Goal: Information Seeking & Learning: Learn about a topic

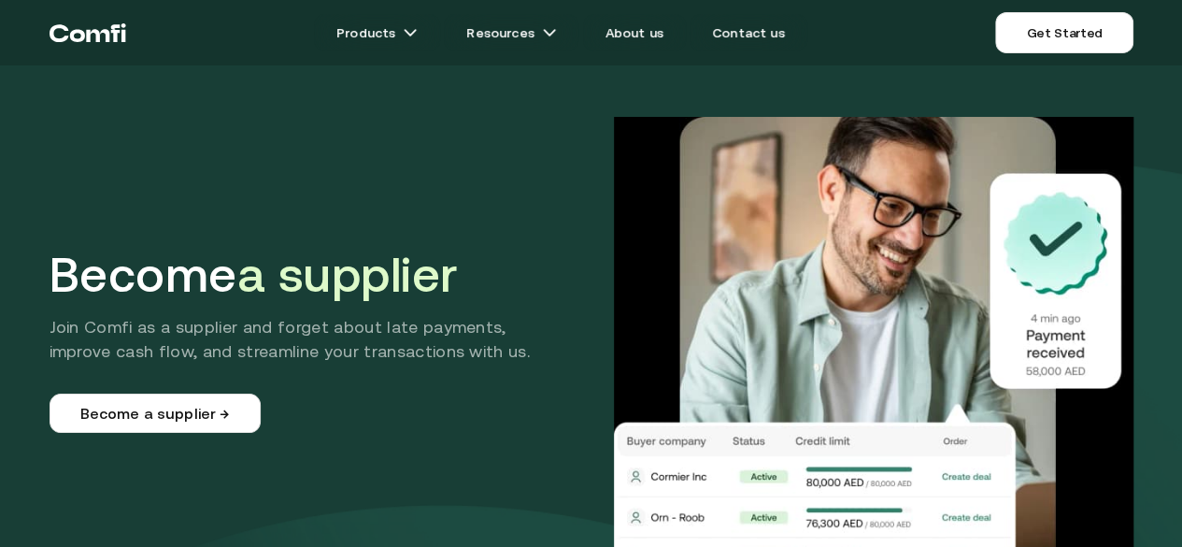
click at [68, 27] on icon "Return to the top of the Comfi home page" at bounding box center [59, 33] width 19 height 18
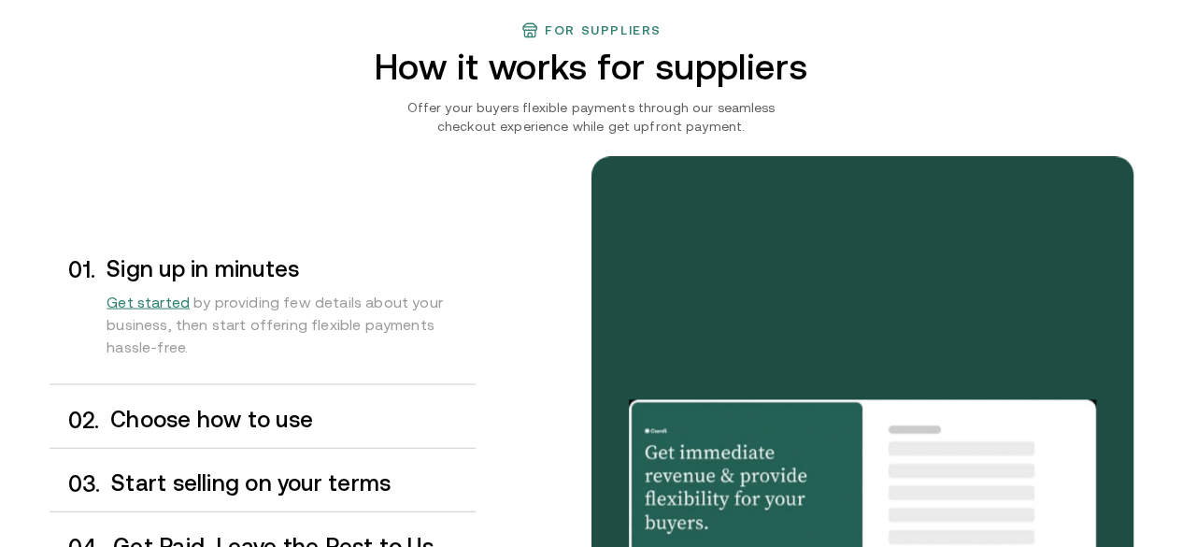
scroll to position [1619, 0]
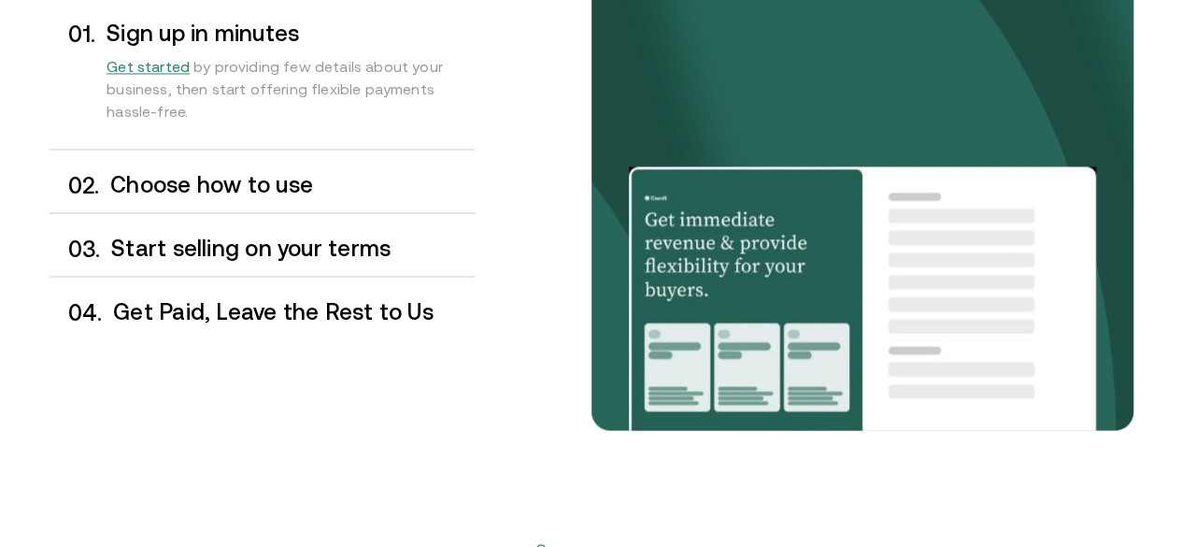
click at [258, 212] on div "0 2 . Choose how to use" at bounding box center [263, 184] width 426 height 55
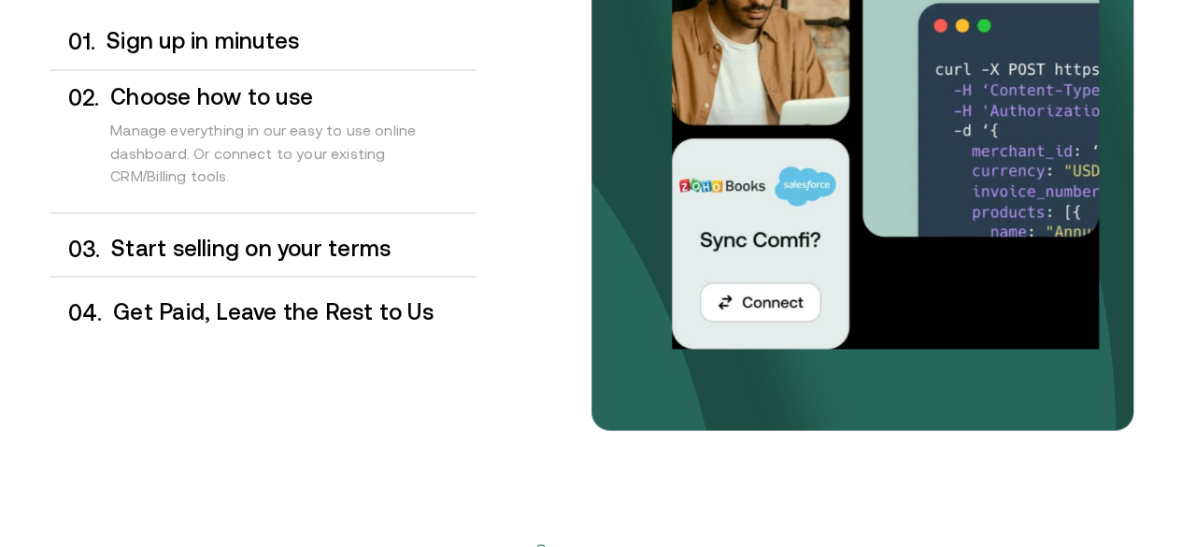
scroll to position [1556, 0]
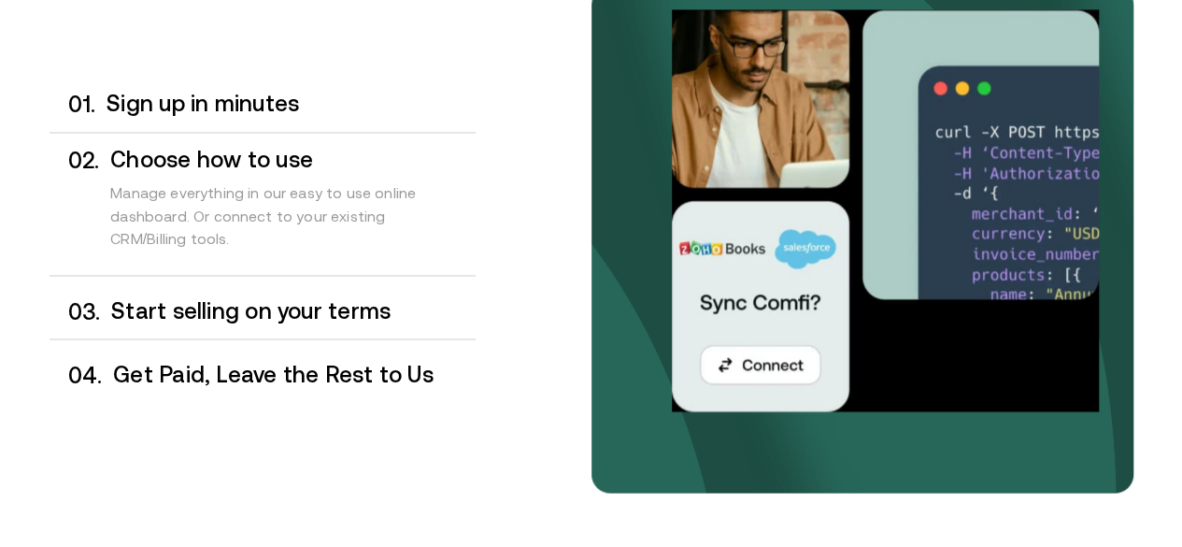
click at [250, 322] on h3 "Start selling on your terms" at bounding box center [292, 310] width 363 height 24
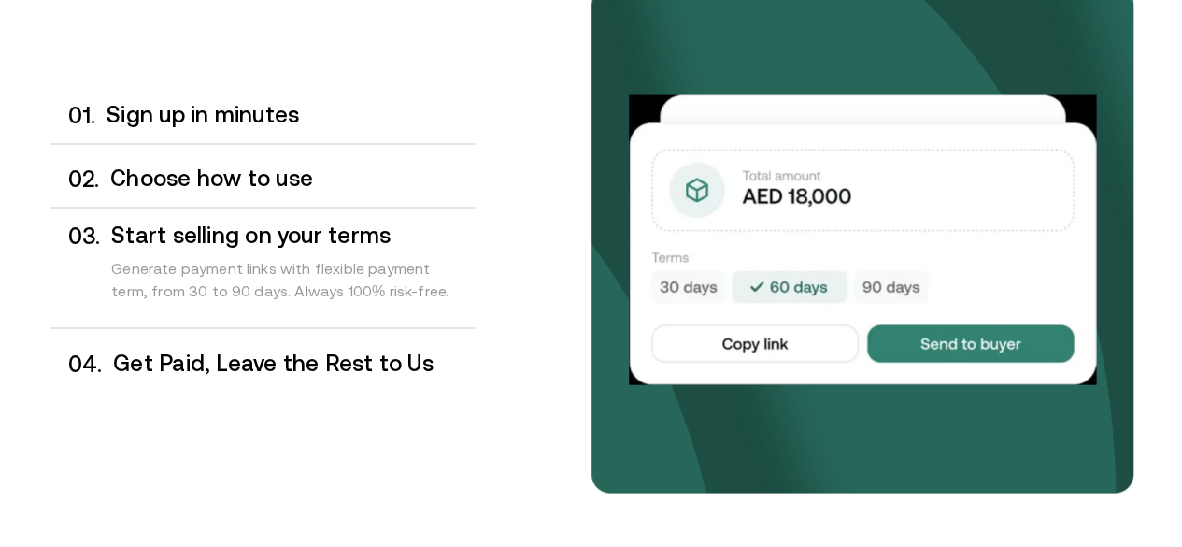
click at [264, 390] on div "0 4 . Get Paid, Leave the Rest to Us" at bounding box center [263, 362] width 426 height 55
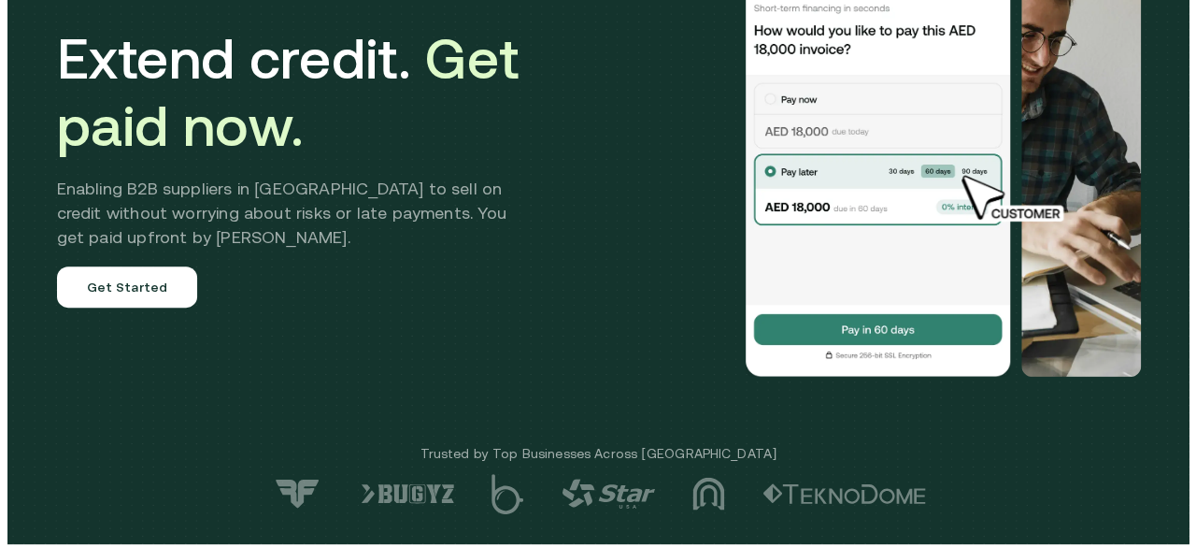
scroll to position [0, 0]
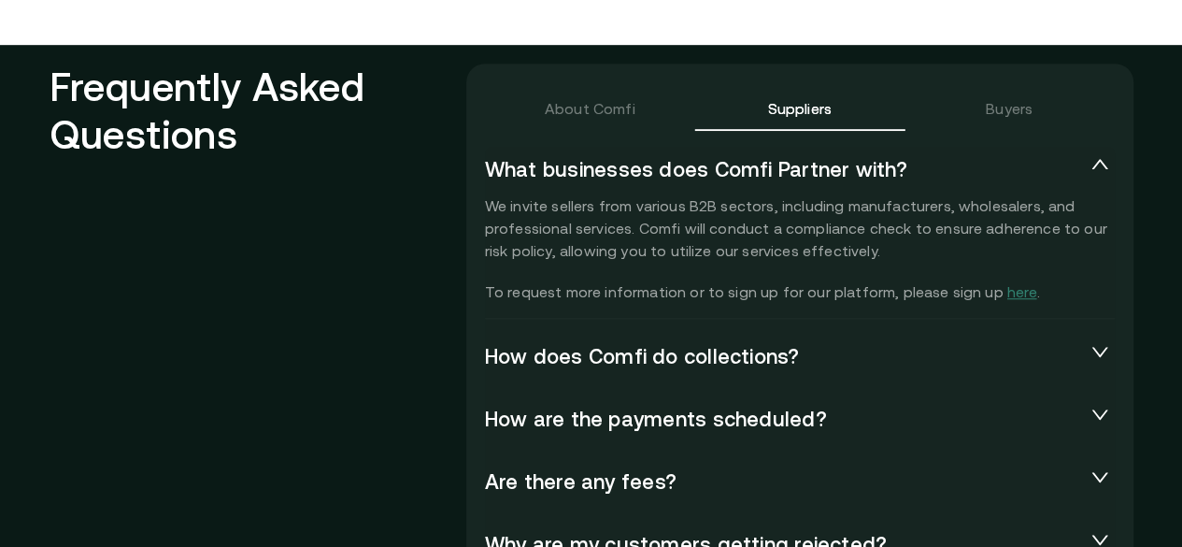
scroll to position [3972, 0]
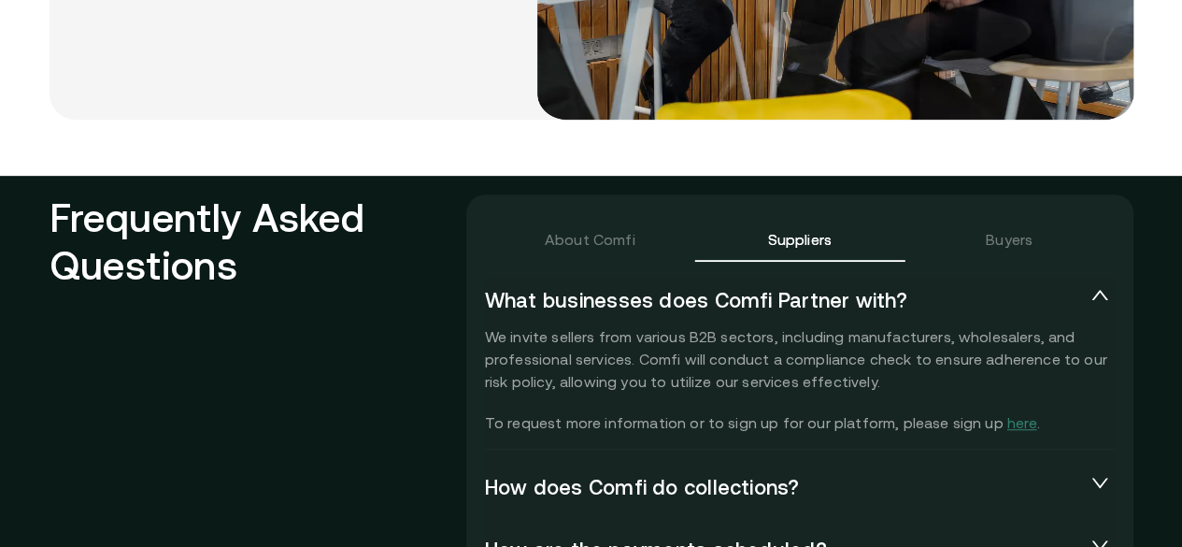
click at [1015, 217] on div "Buyers" at bounding box center [1008, 239] width 209 height 45
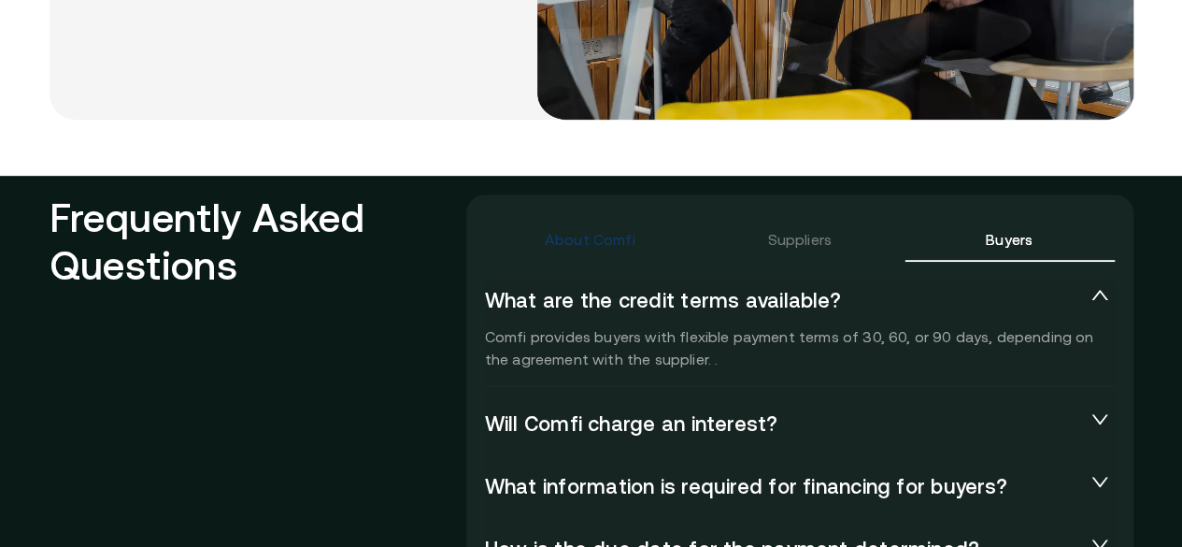
click at [622, 228] on div "About Comfi" at bounding box center [590, 239] width 91 height 22
